Goal: Transaction & Acquisition: Download file/media

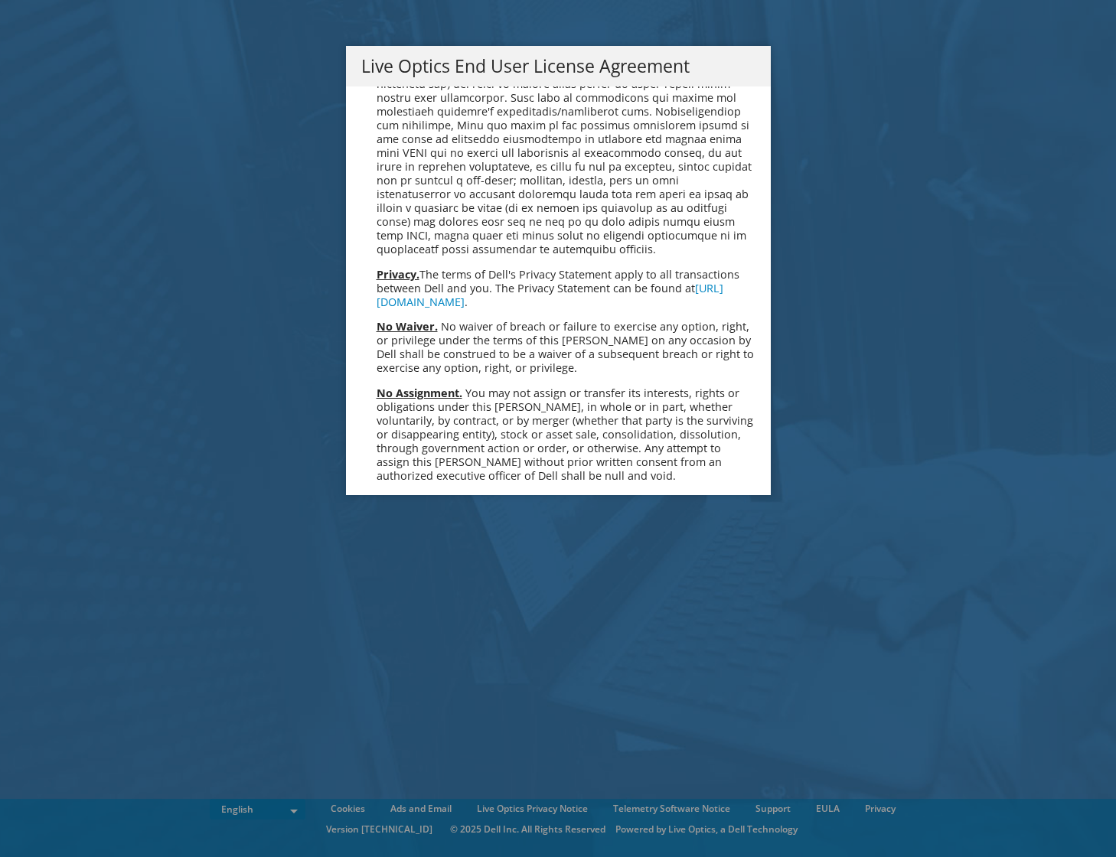
scroll to position [5789, 0]
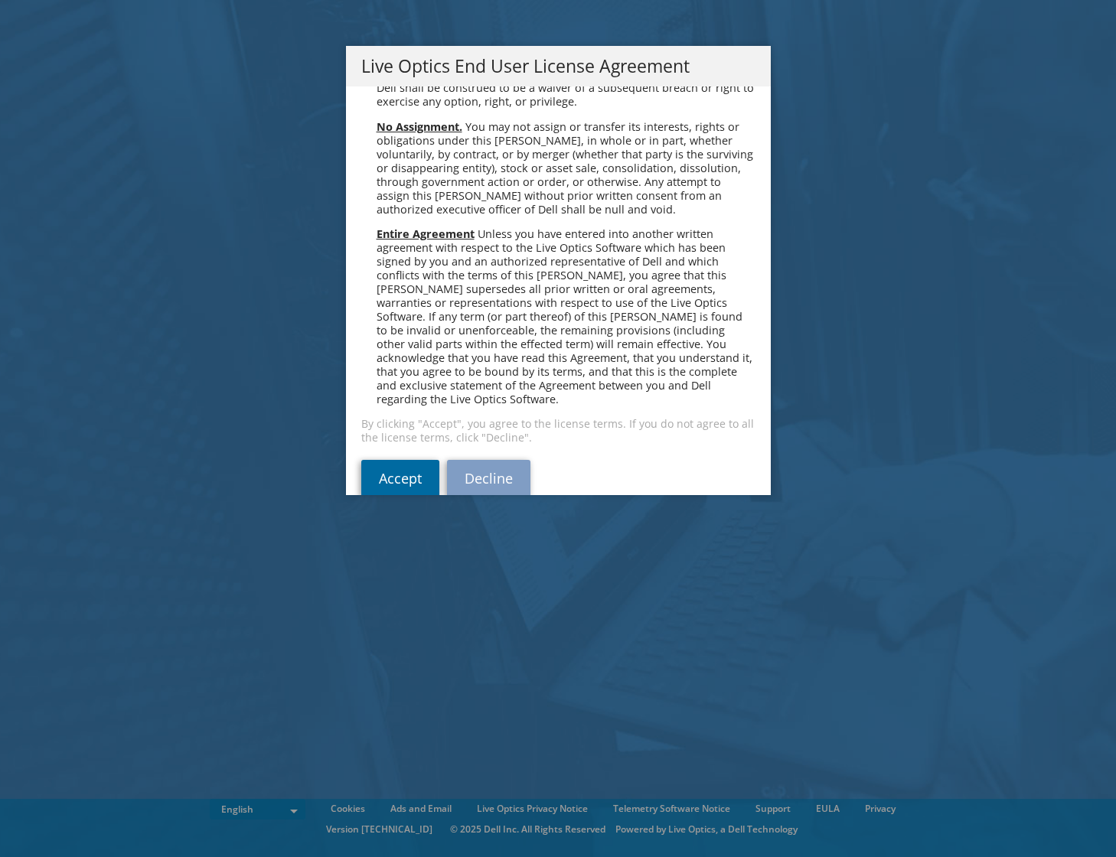
click at [410, 460] on link "Accept" at bounding box center [400, 478] width 78 height 37
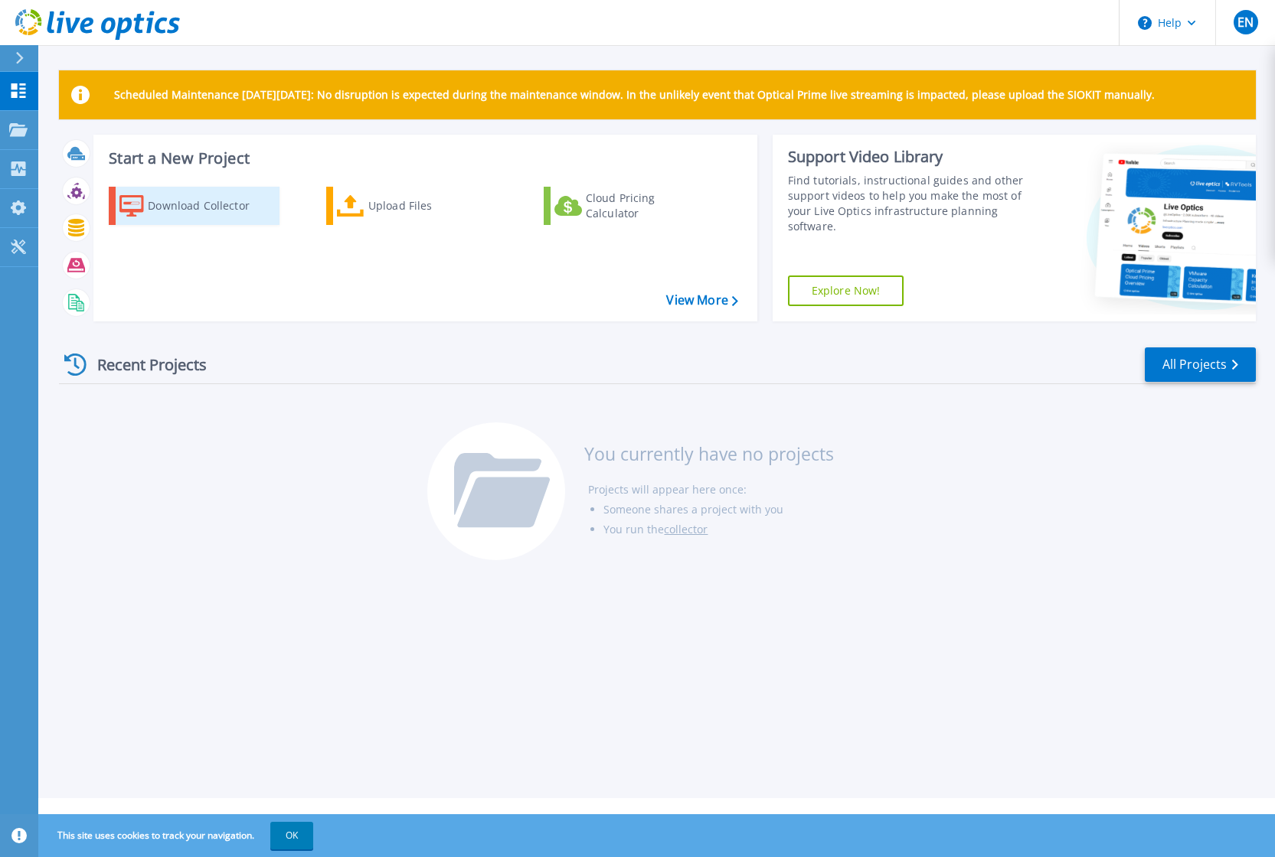
click at [188, 217] on div "Download Collector" at bounding box center [209, 206] width 122 height 31
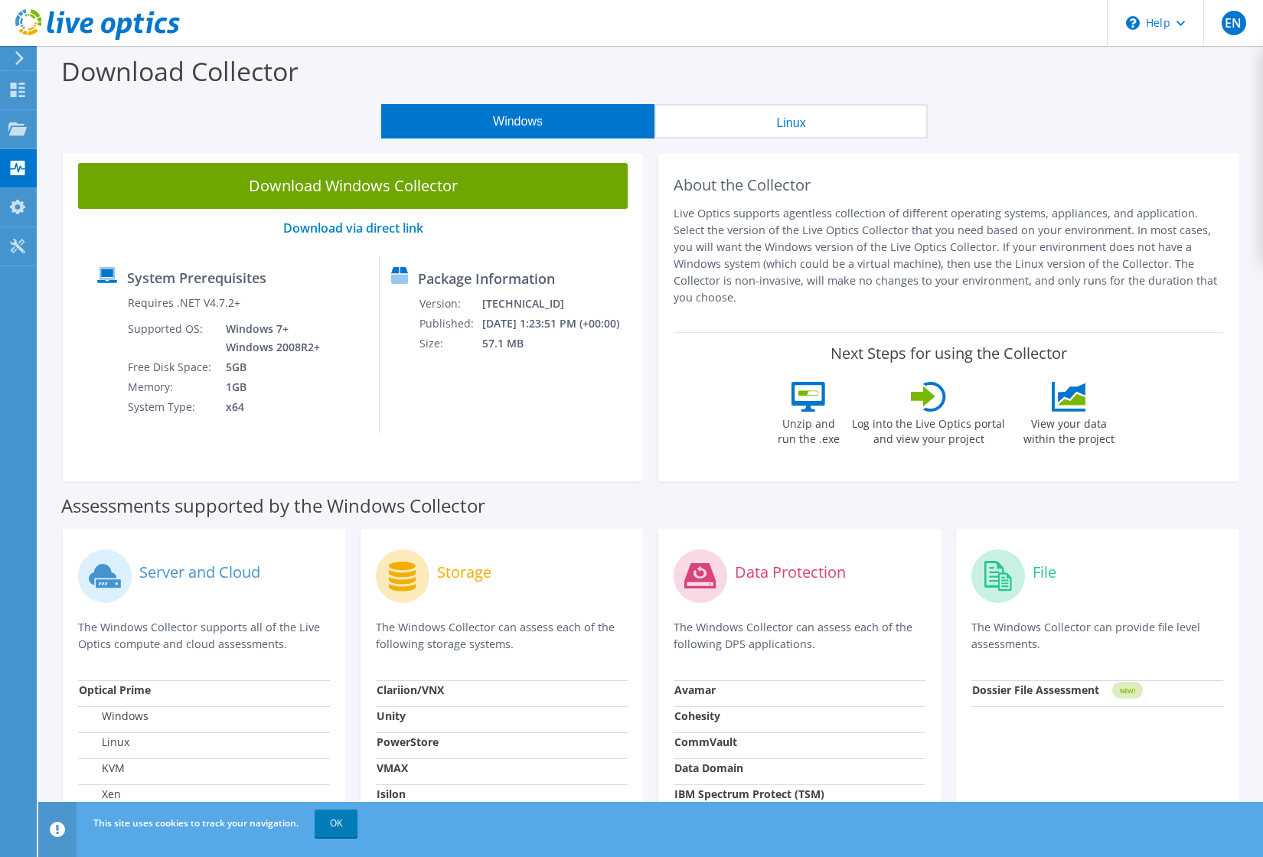
click at [782, 134] on button "Linux" at bounding box center [791, 121] width 273 height 34
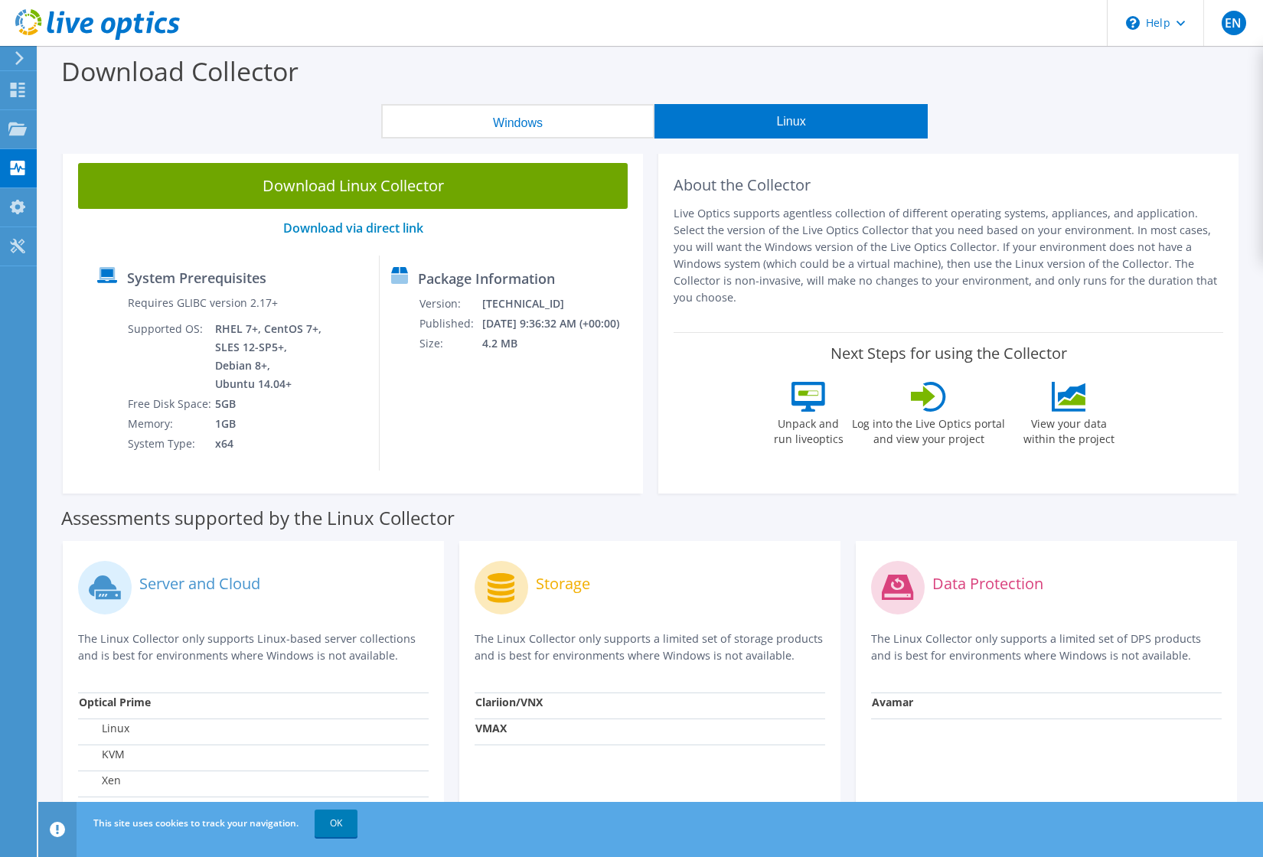
click at [541, 130] on button "Windows" at bounding box center [517, 121] width 273 height 34
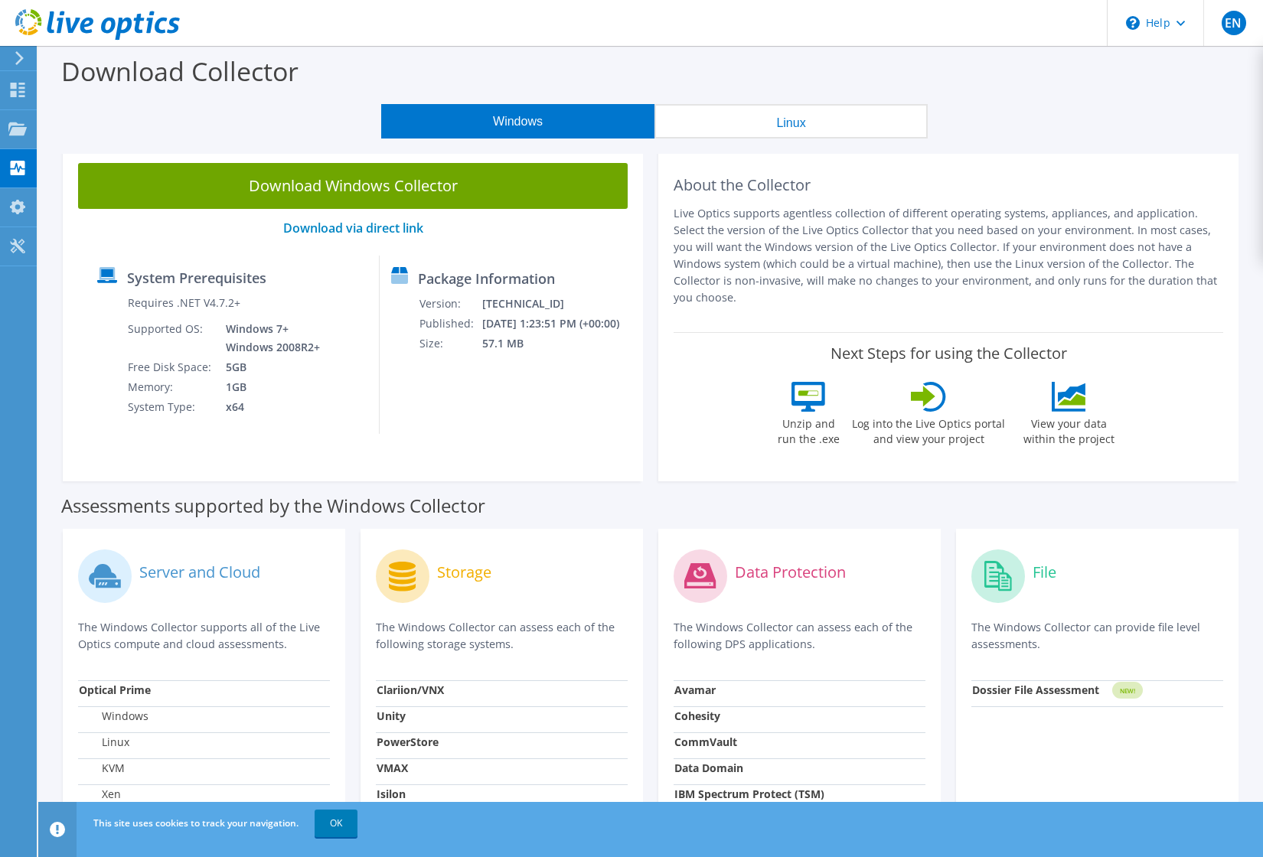
click at [86, 18] on use at bounding box center [97, 24] width 165 height 31
